Goal: Navigation & Orientation: Find specific page/section

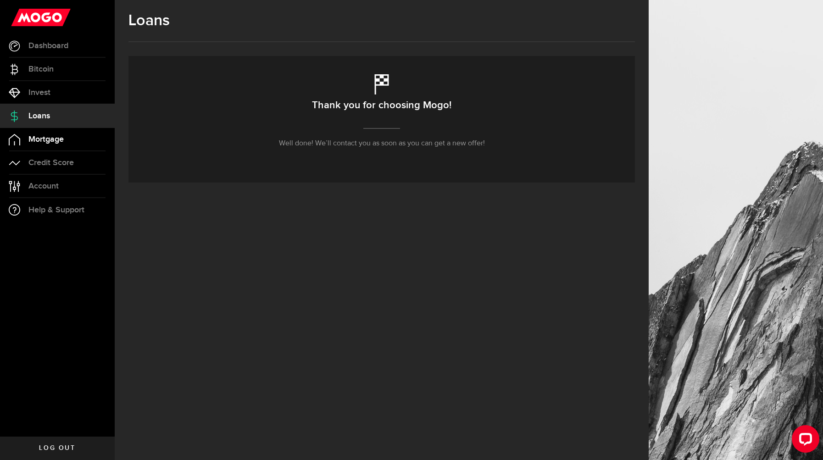
click at [52, 144] on span "Mortgage" at bounding box center [45, 139] width 35 height 8
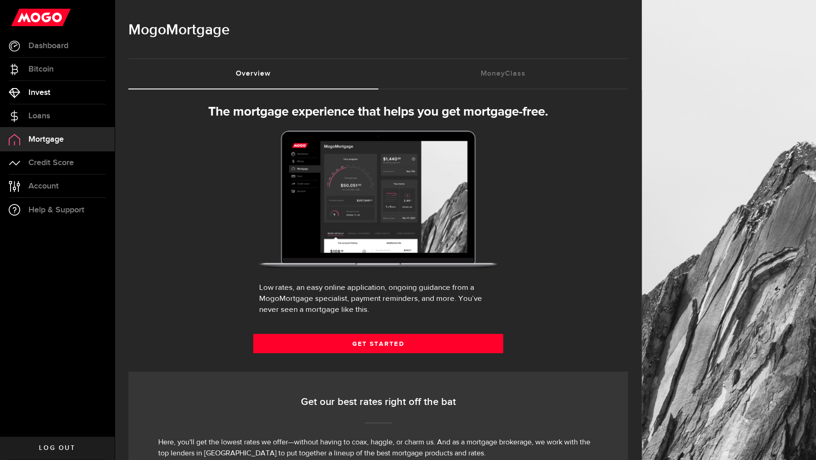
select select "3knYdhfXw4iYoq2m0WGQES"
click at [45, 93] on span "Invest" at bounding box center [39, 93] width 22 height 8
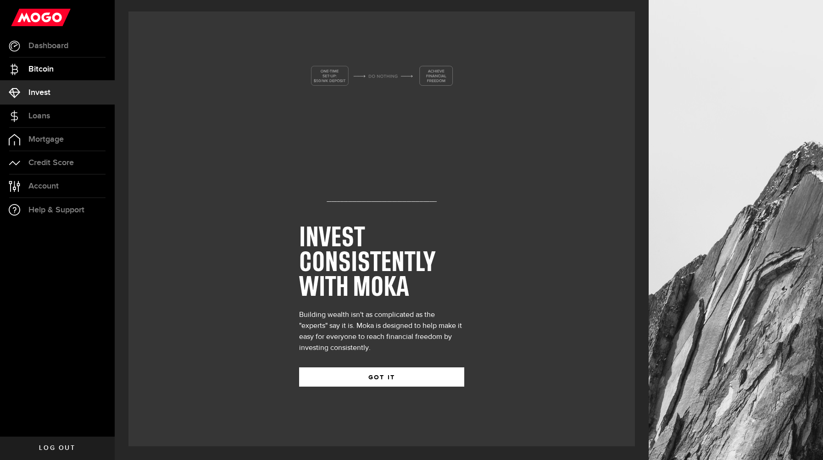
click at [52, 72] on span "Bitcoin" at bounding box center [40, 69] width 25 height 8
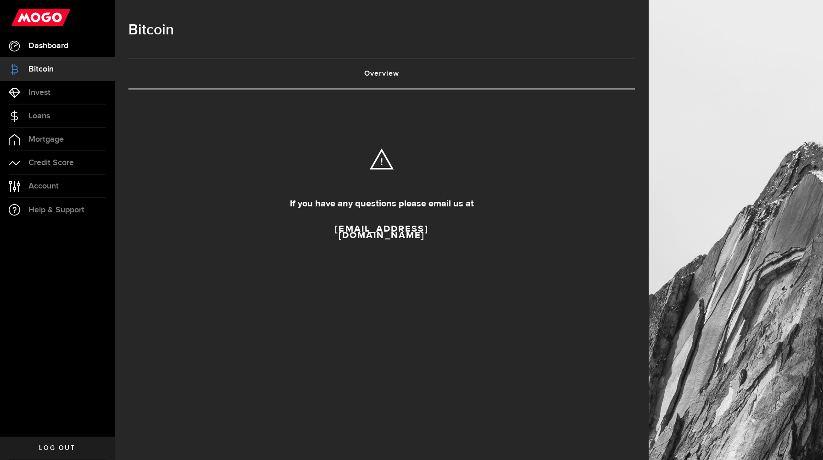
click at [53, 49] on span "Dashboard" at bounding box center [48, 46] width 40 height 8
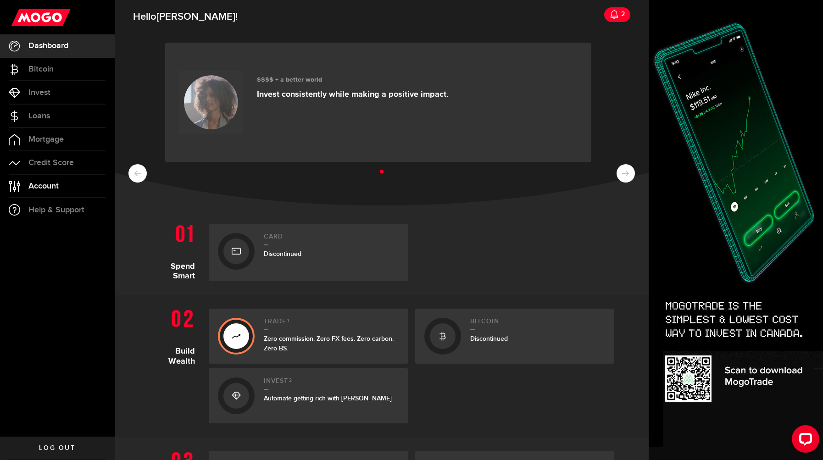
click at [42, 187] on span "Account" at bounding box center [43, 186] width 30 height 8
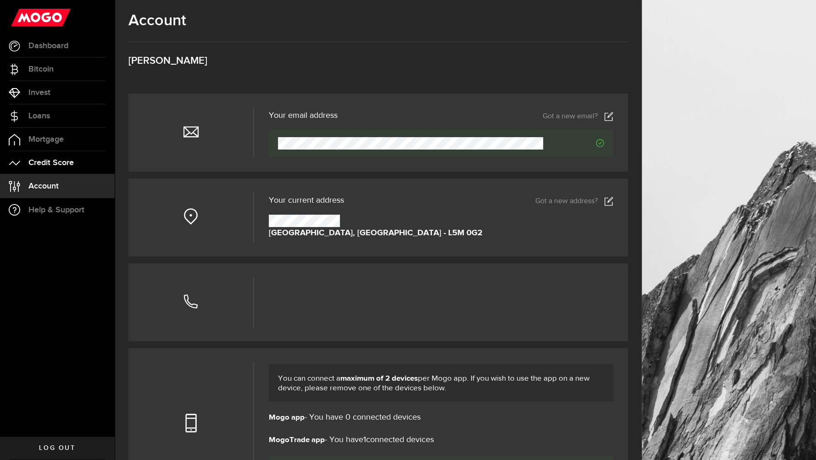
click at [45, 162] on span "Credit Score" at bounding box center [50, 163] width 45 height 8
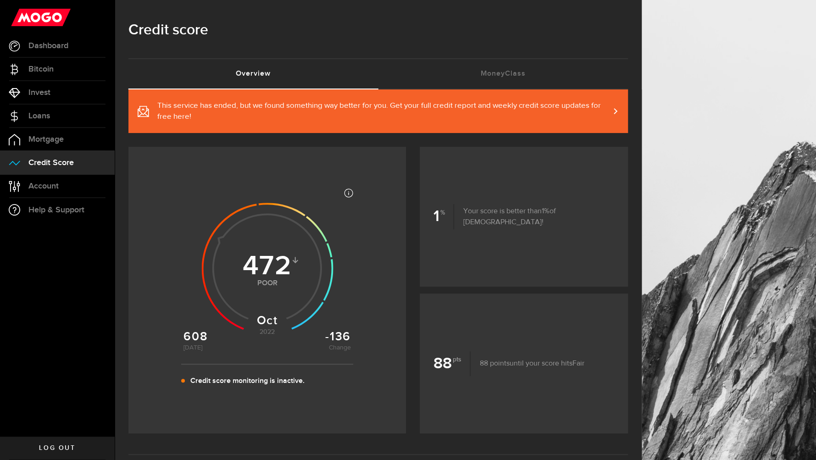
click at [623, 107] on link "This service has ended, but we found something way better for you. Get your ful…" at bounding box center [378, 111] width 500 height 44
